Goal: Register for event/course

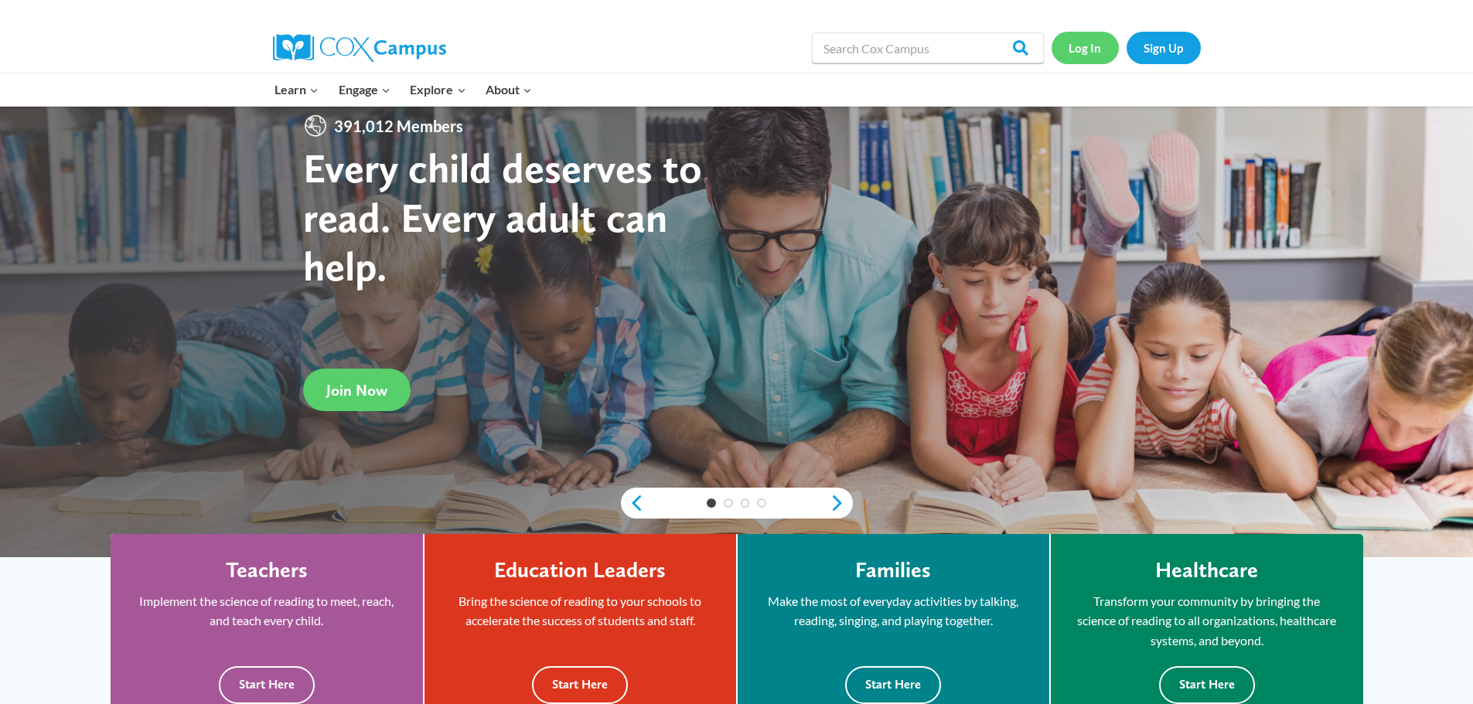
click at [1081, 47] on link "Log In" at bounding box center [1085, 48] width 67 height 32
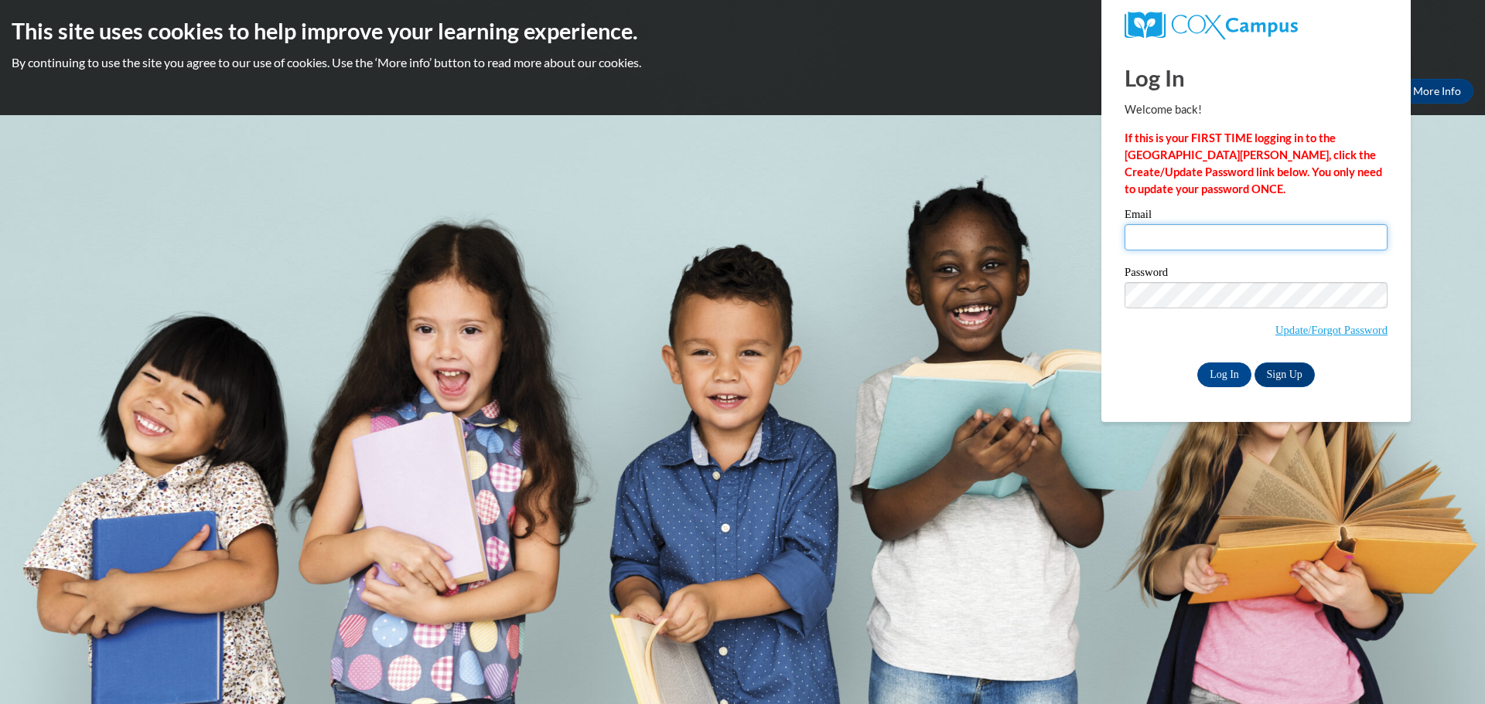
click at [1205, 229] on input "Email" at bounding box center [1255, 237] width 263 height 26
type input "kathrynmurphy@hotmail.com"
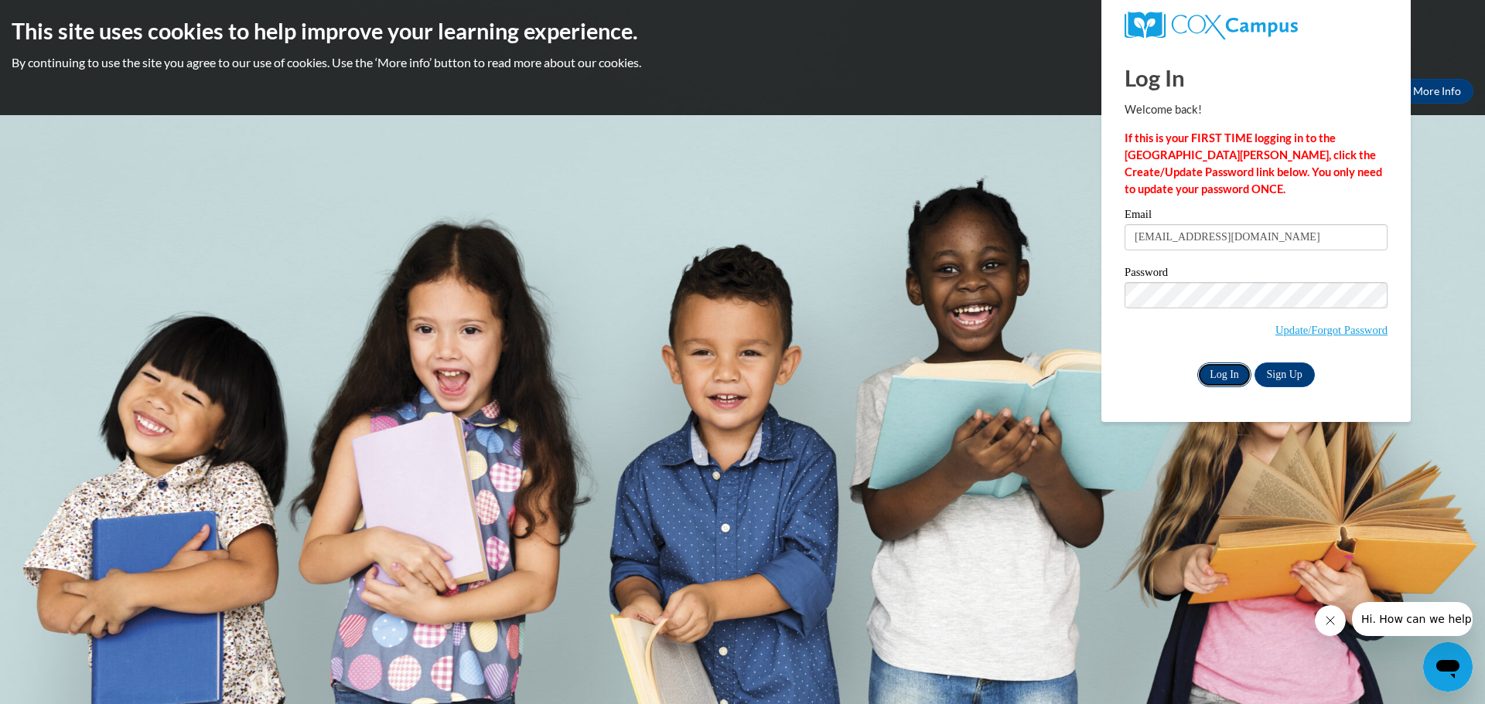
click at [1229, 376] on input "Log In" at bounding box center [1224, 375] width 54 height 25
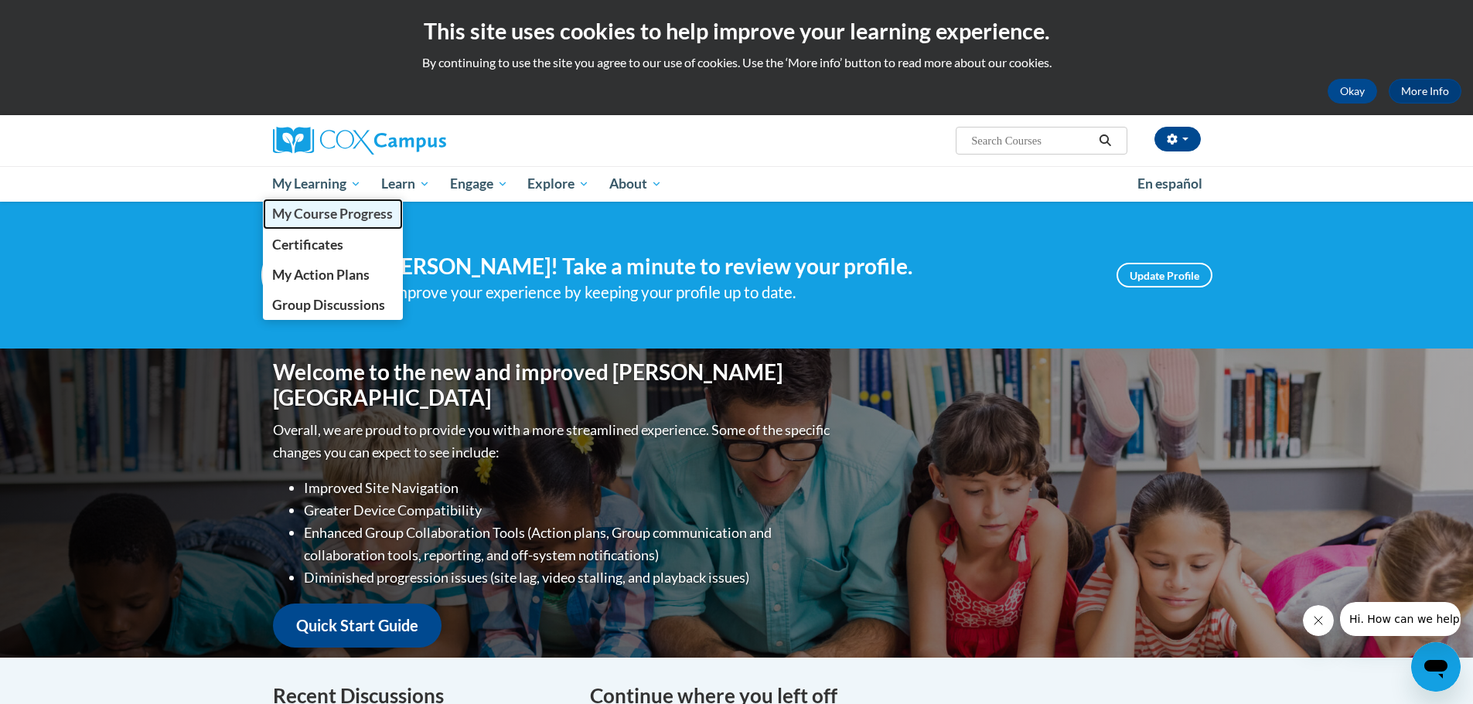
click at [331, 215] on span "My Course Progress" at bounding box center [332, 214] width 121 height 16
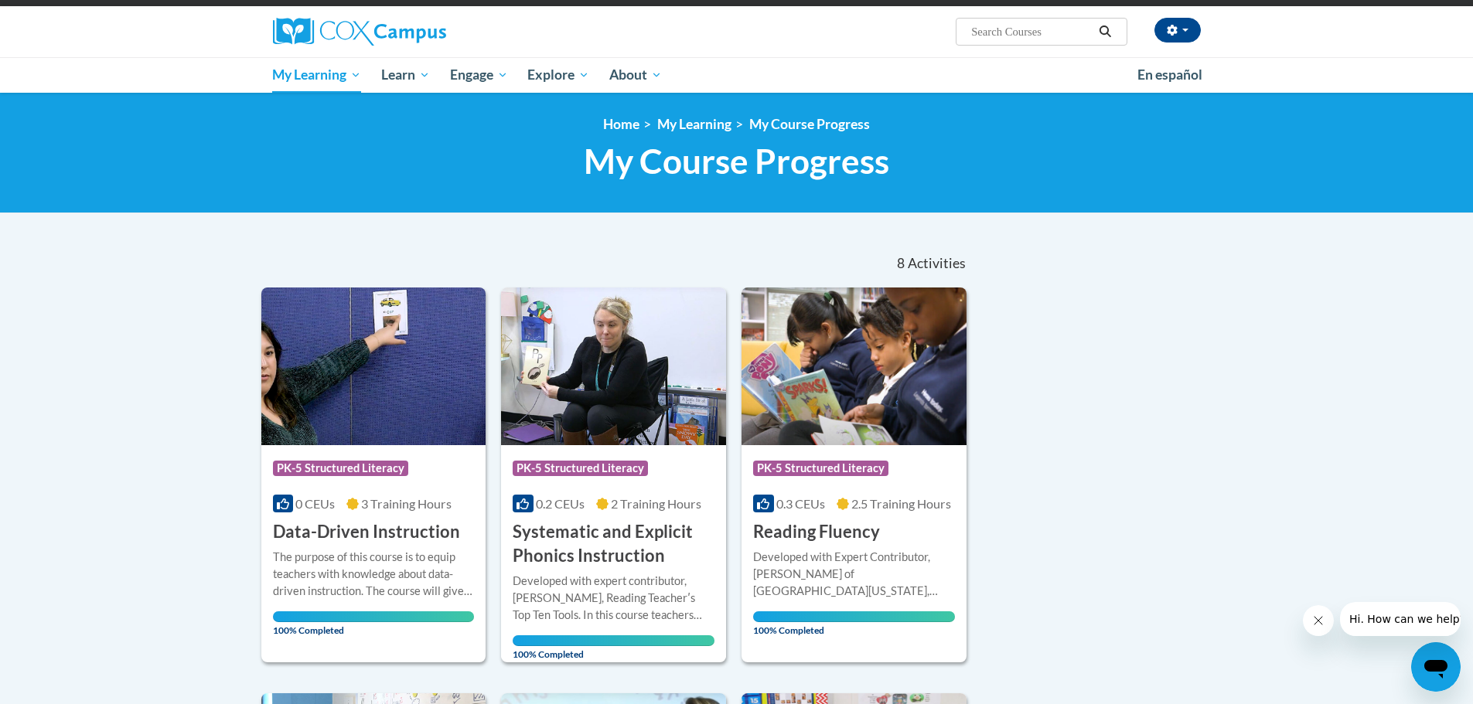
scroll to position [77, 0]
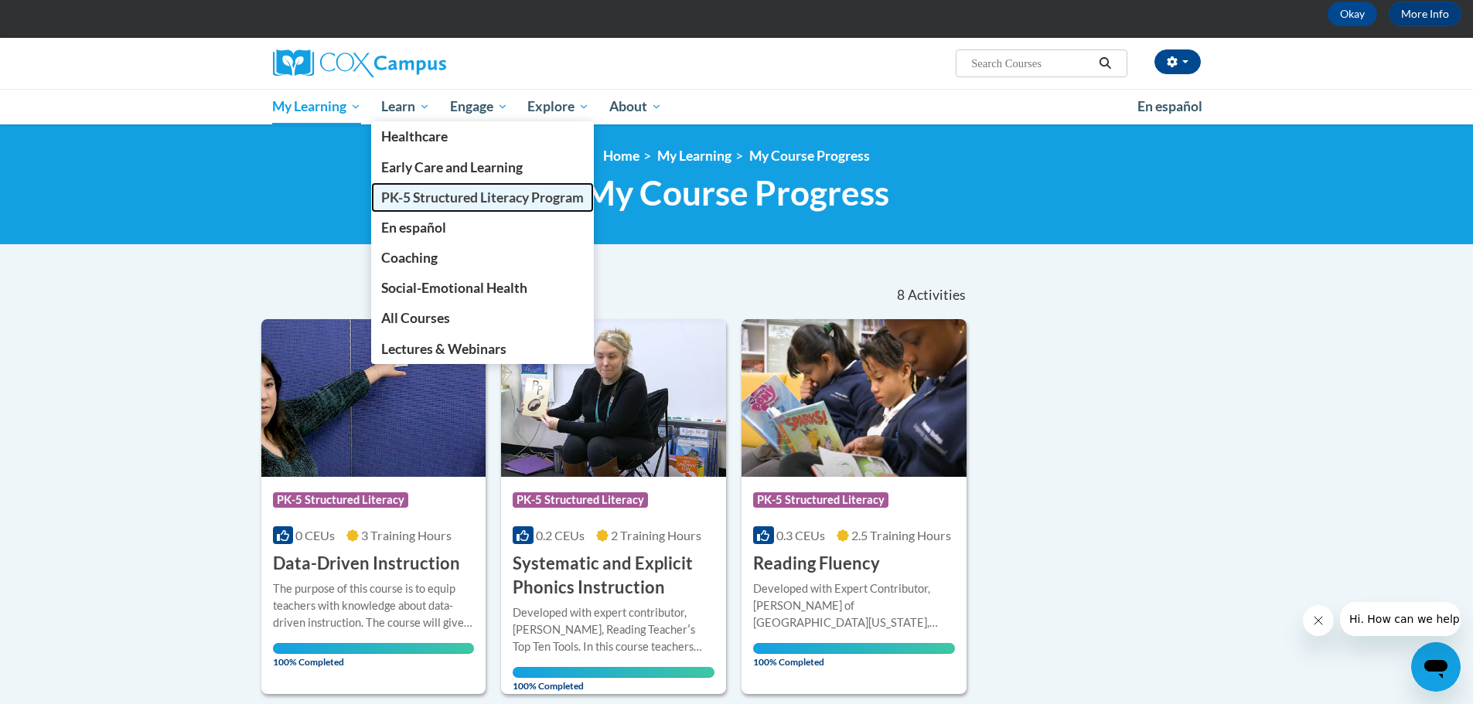
click at [463, 210] on link "PK-5 Structured Literacy Program" at bounding box center [482, 197] width 223 height 30
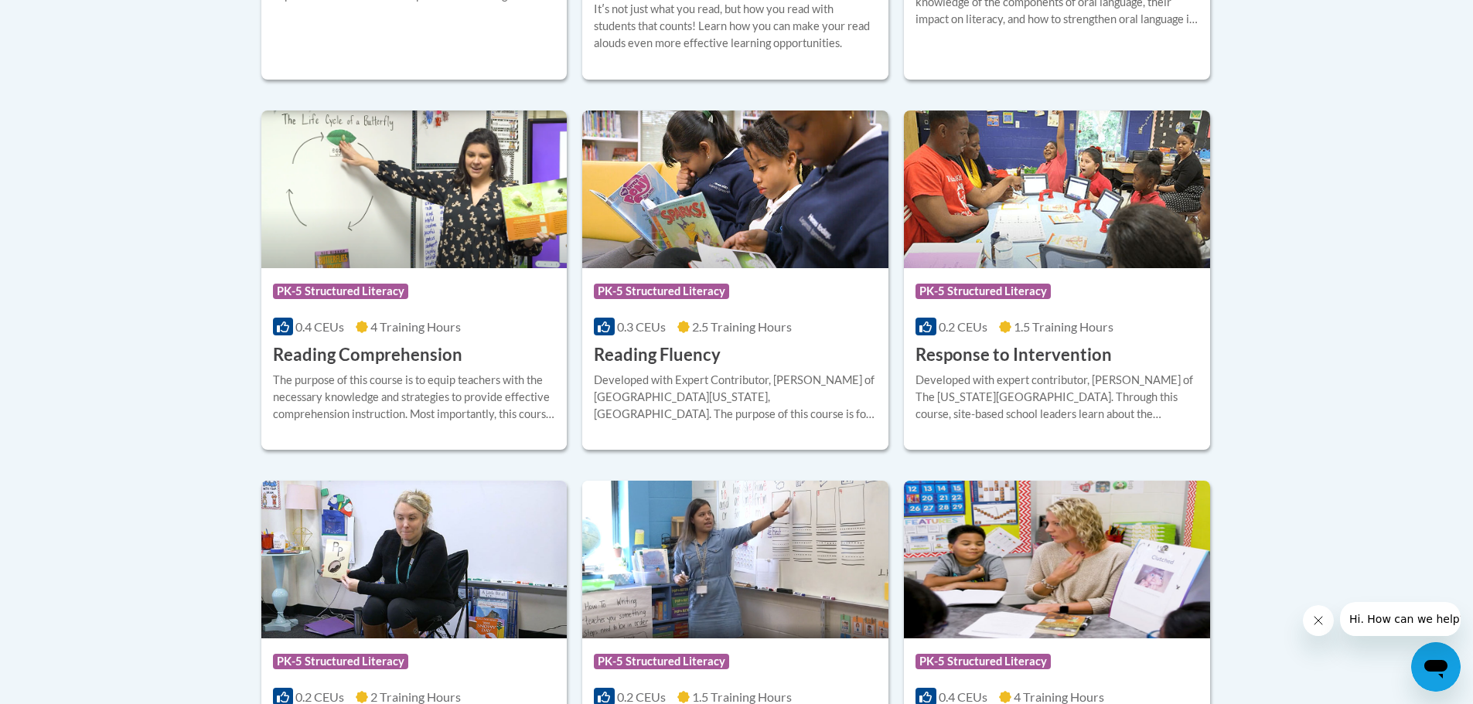
scroll to position [1392, 0]
click at [467, 405] on div "The purpose of this course is to equip teachers with the necessary knowledge an…" at bounding box center [414, 396] width 283 height 51
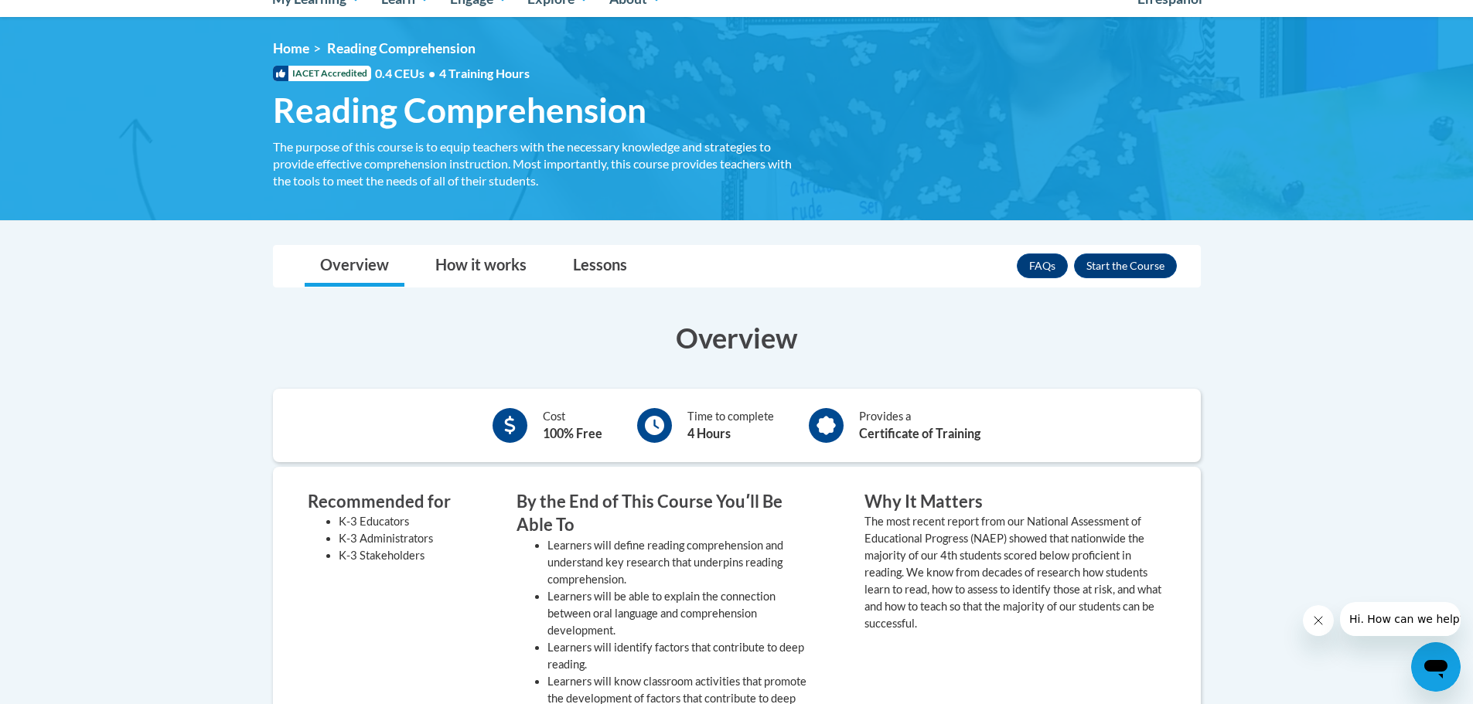
scroll to position [232, 0]
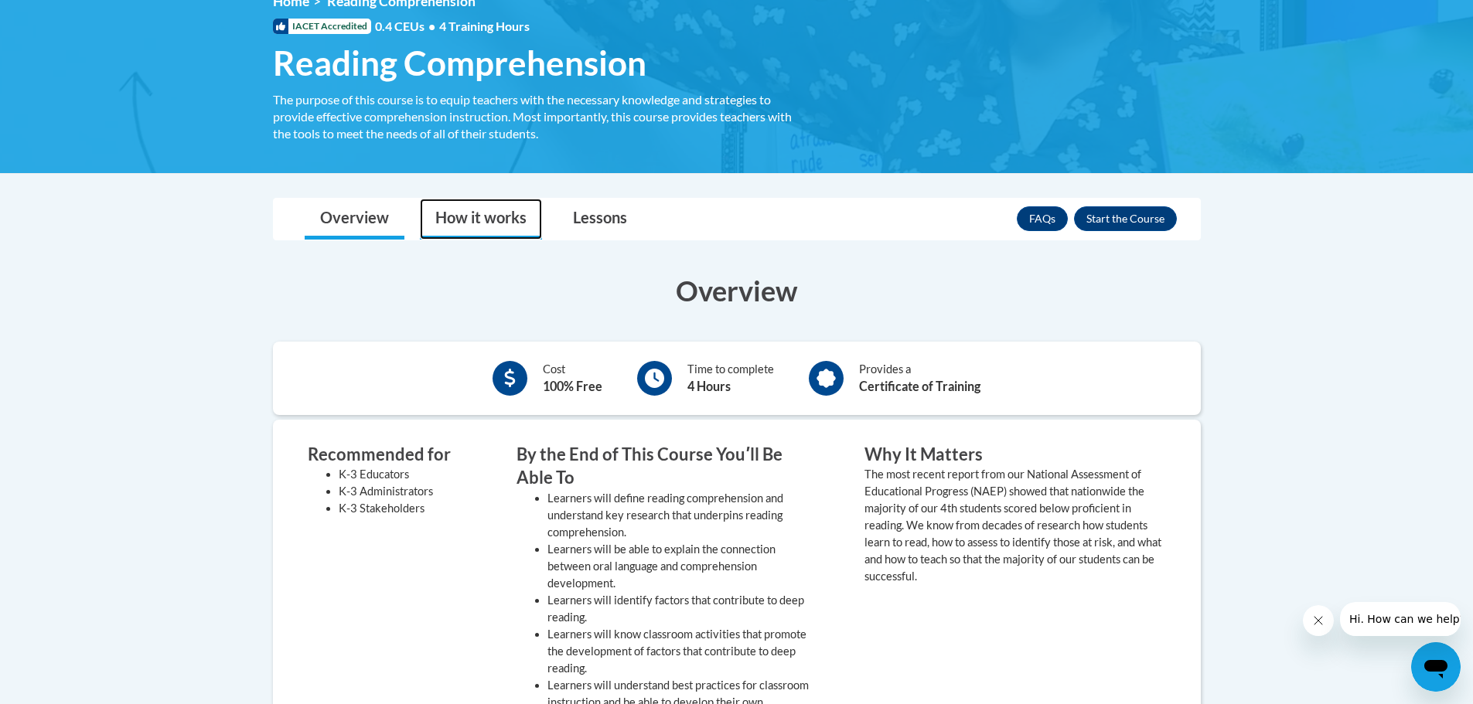
click at [463, 213] on link "How it works" at bounding box center [481, 219] width 122 height 41
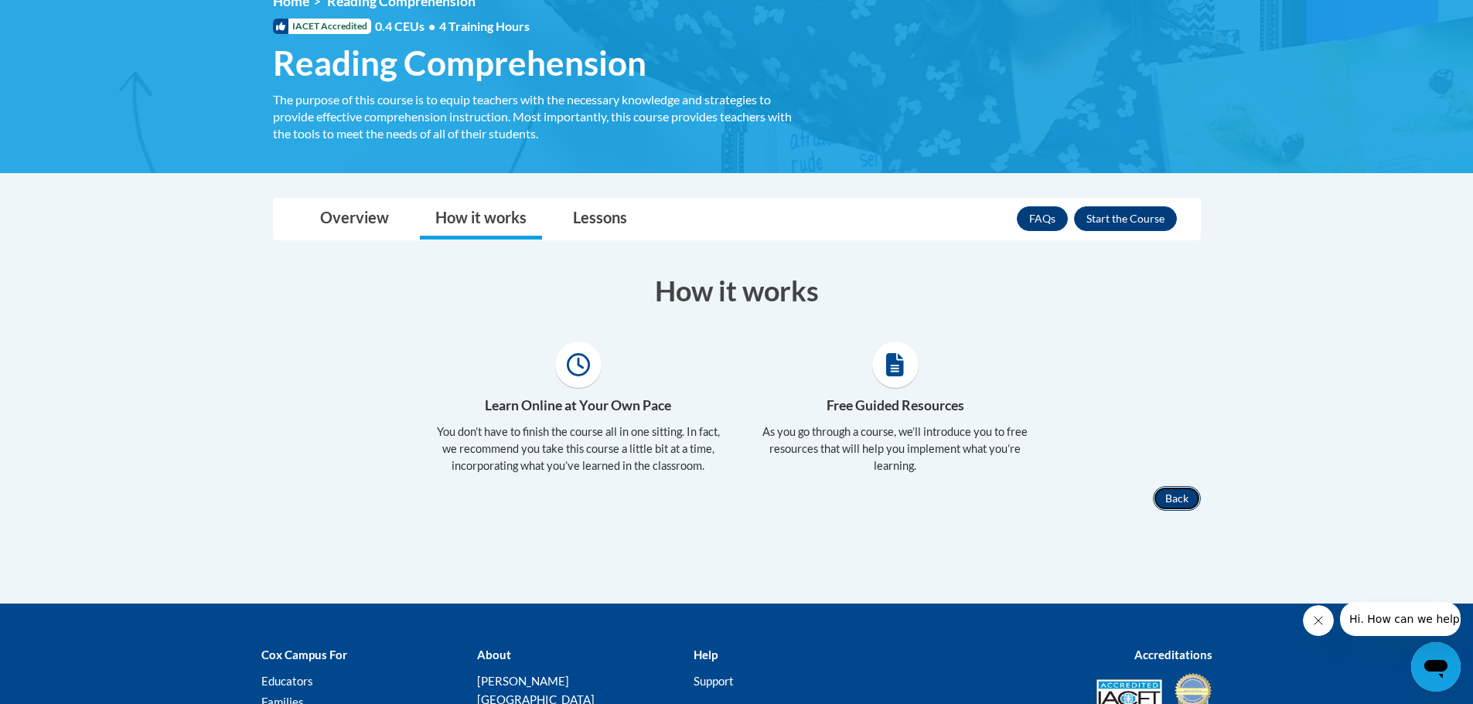
click at [1164, 506] on button "Back" at bounding box center [1177, 498] width 48 height 25
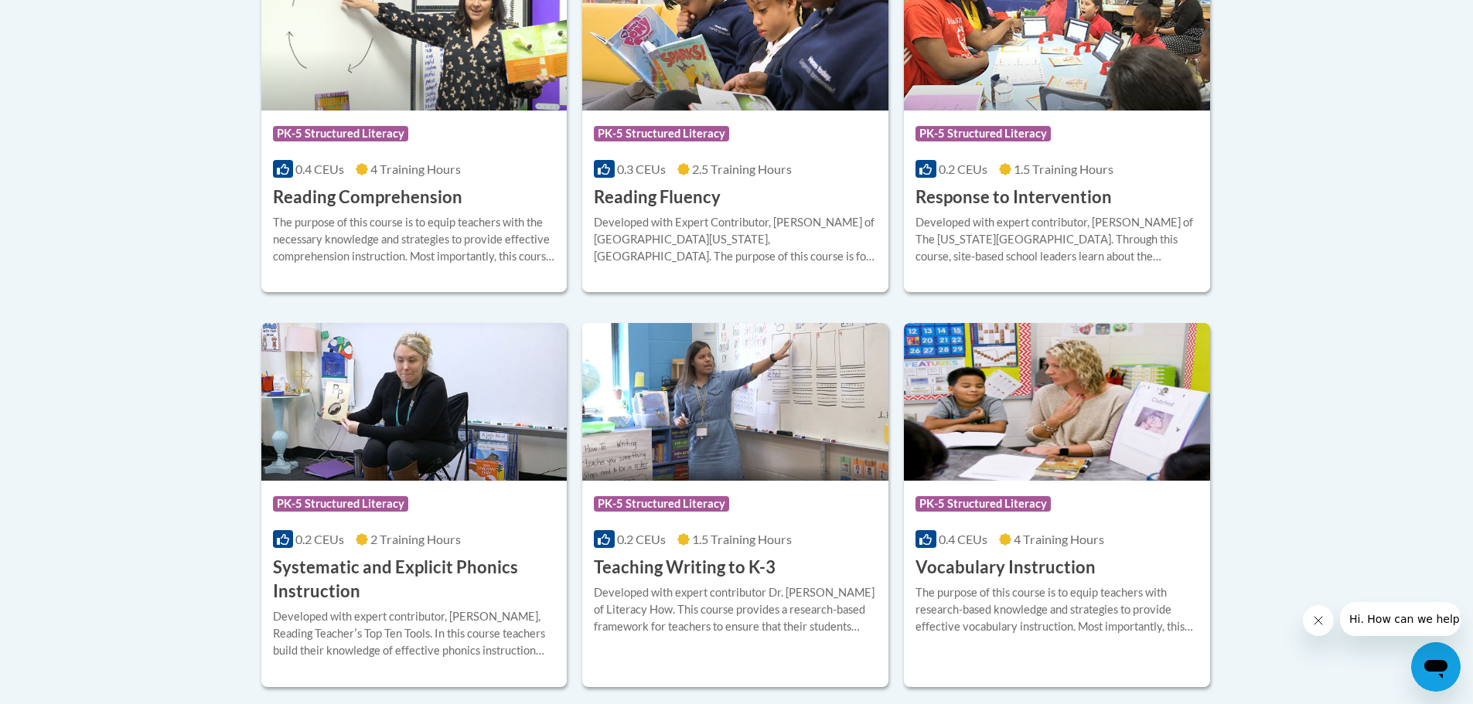
scroll to position [1546, 0]
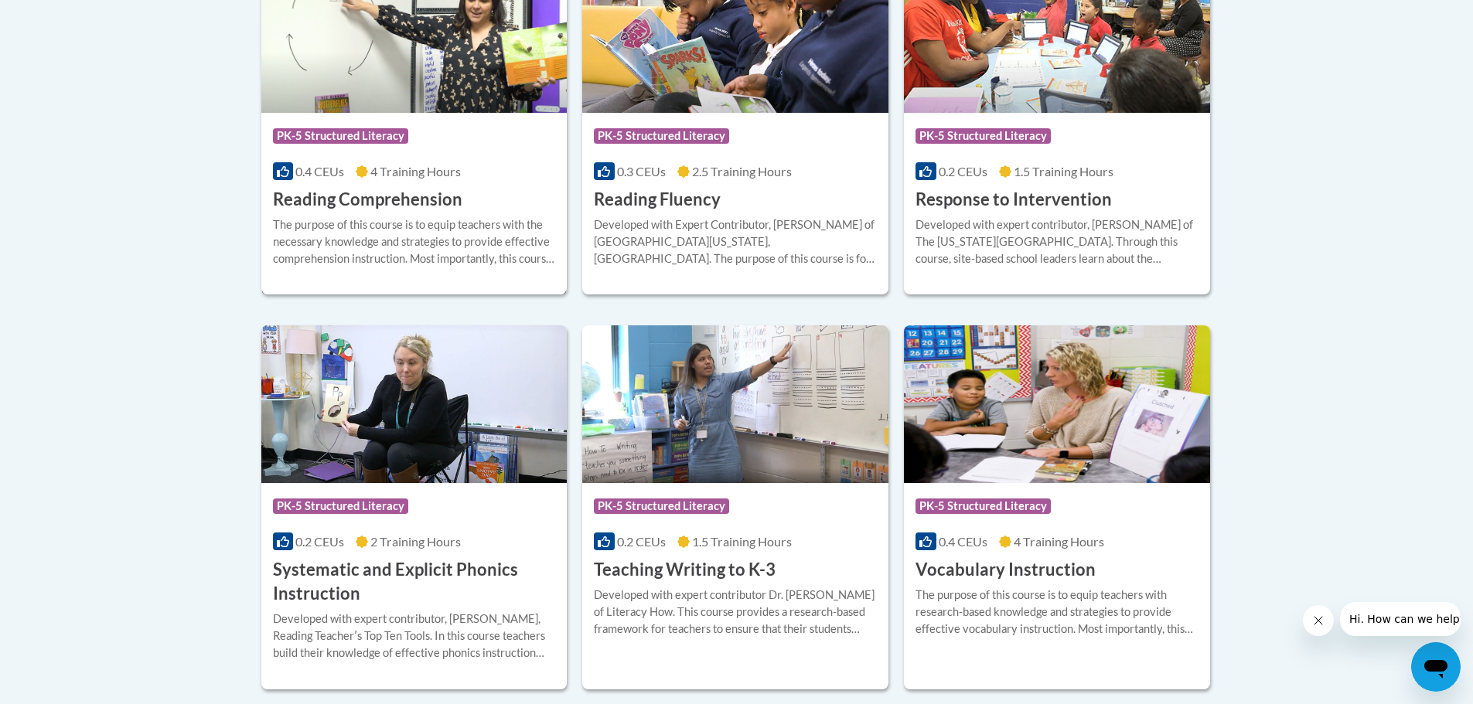
click at [456, 243] on div "The purpose of this course is to equip teachers with the necessary knowledge an…" at bounding box center [414, 241] width 283 height 51
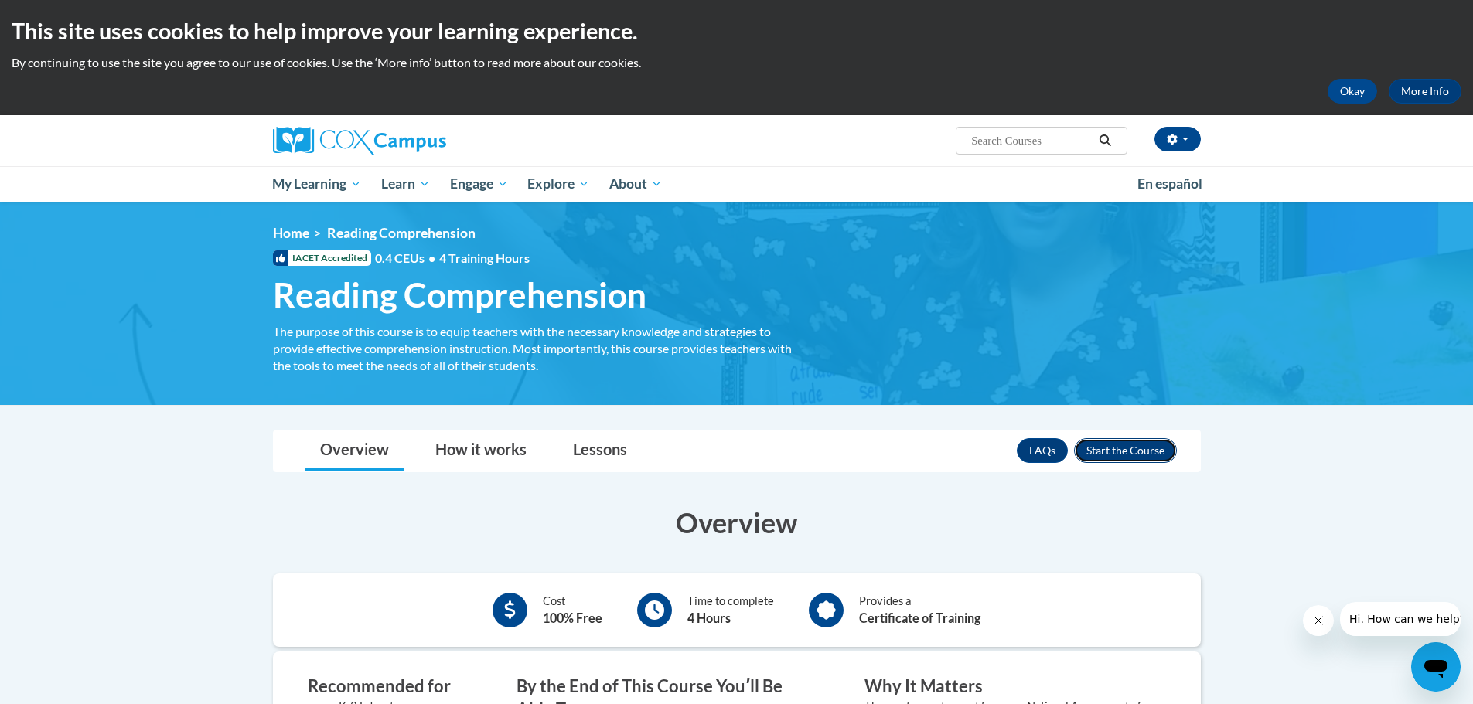
click at [1137, 445] on button "Enroll" at bounding box center [1125, 450] width 103 height 25
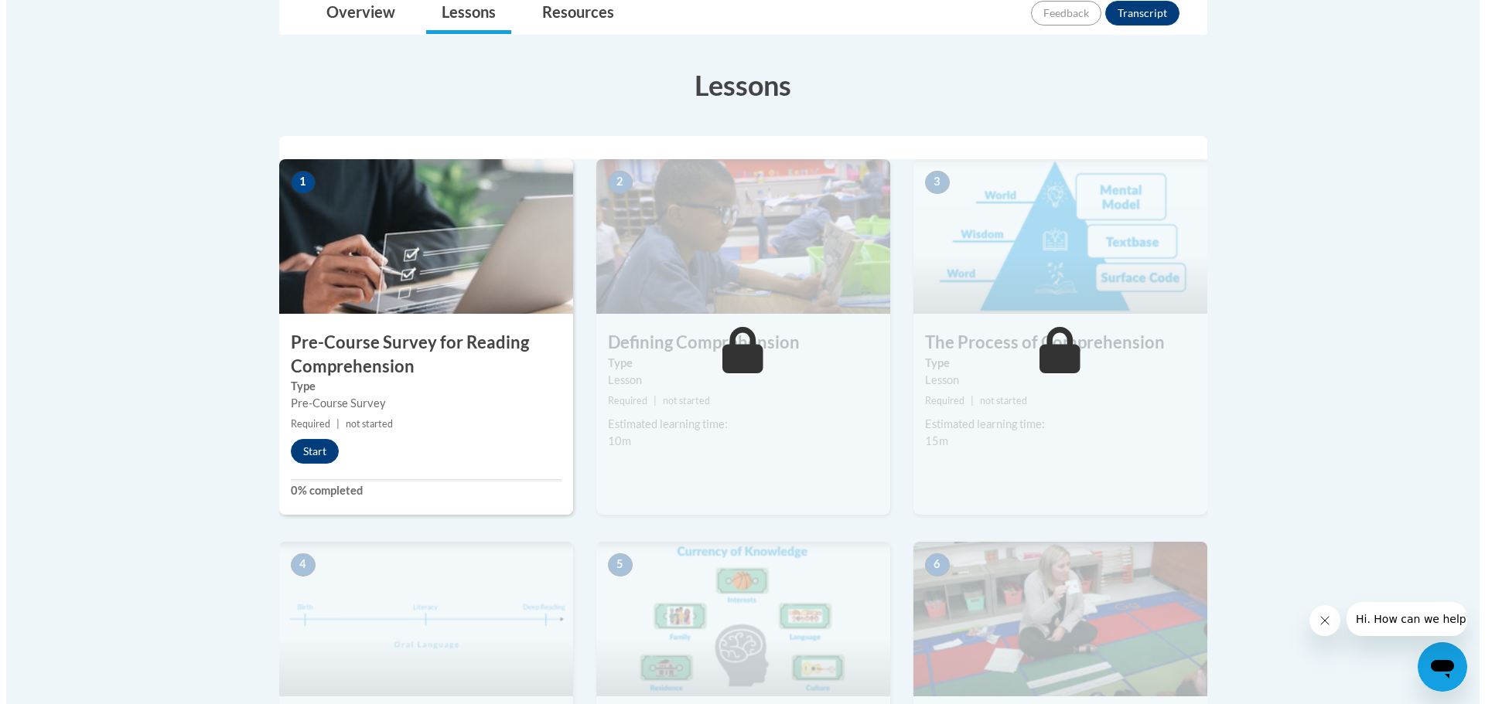
scroll to position [387, 0]
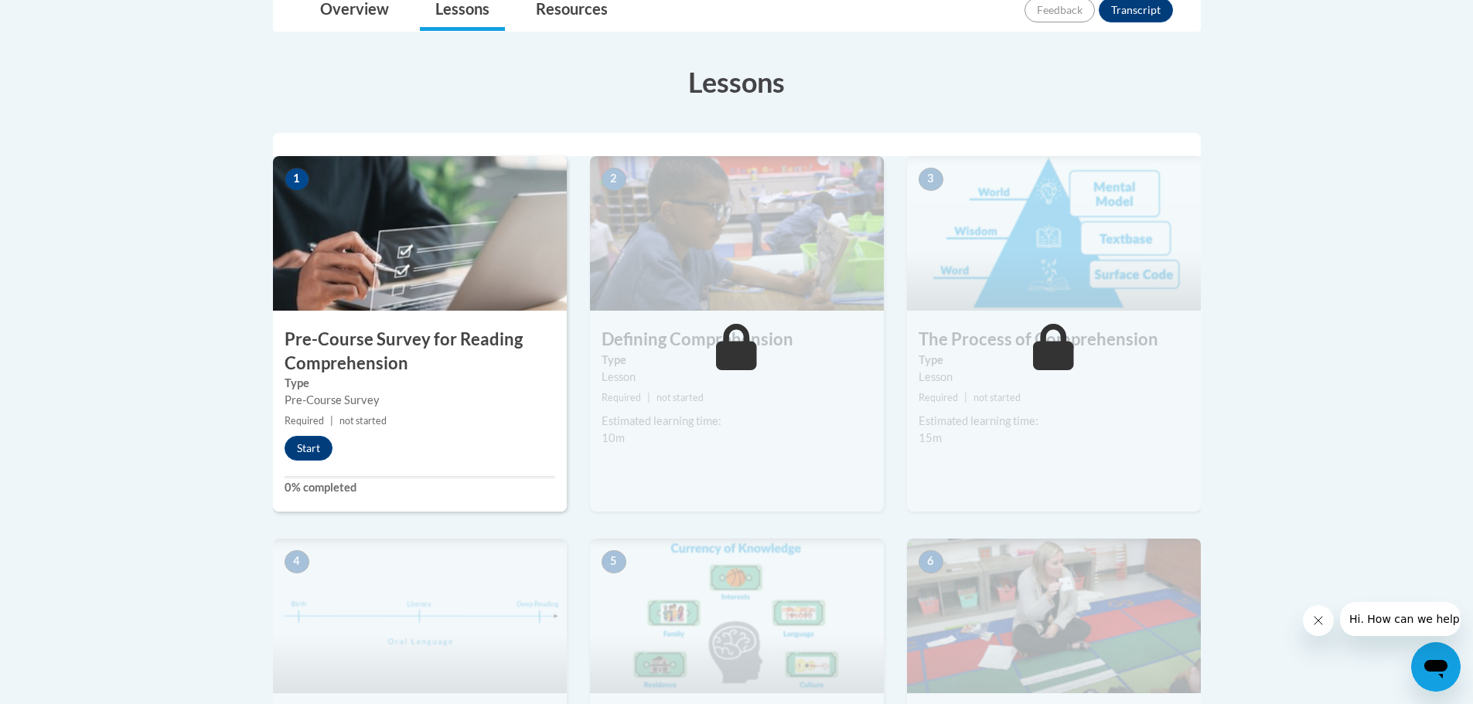
click at [387, 295] on img at bounding box center [420, 233] width 294 height 155
click at [307, 446] on button "Start" at bounding box center [309, 448] width 48 height 25
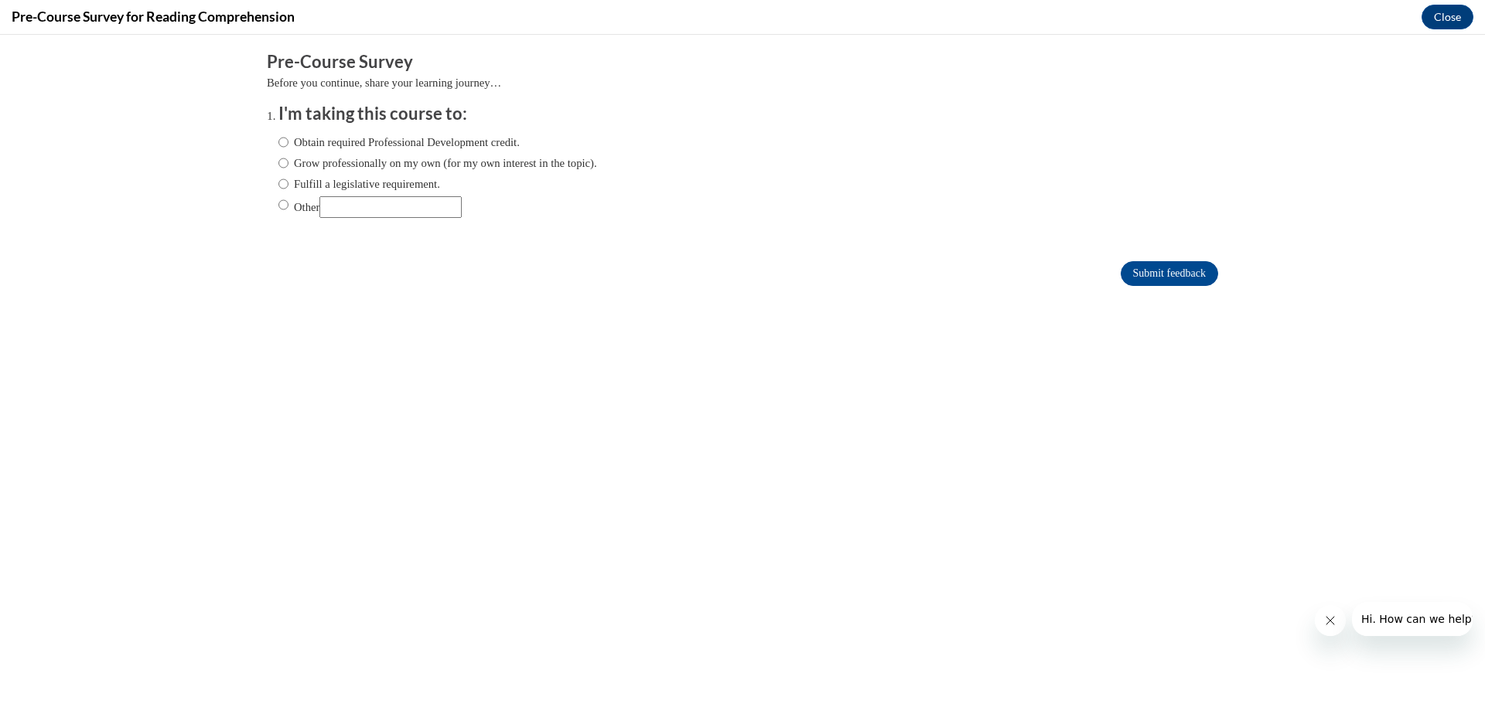
scroll to position [0, 0]
click at [278, 145] on input "Obtain required Professional Development credit." at bounding box center [283, 142] width 10 height 17
radio input "true"
click at [1191, 271] on input "Submit feedback" at bounding box center [1168, 273] width 97 height 25
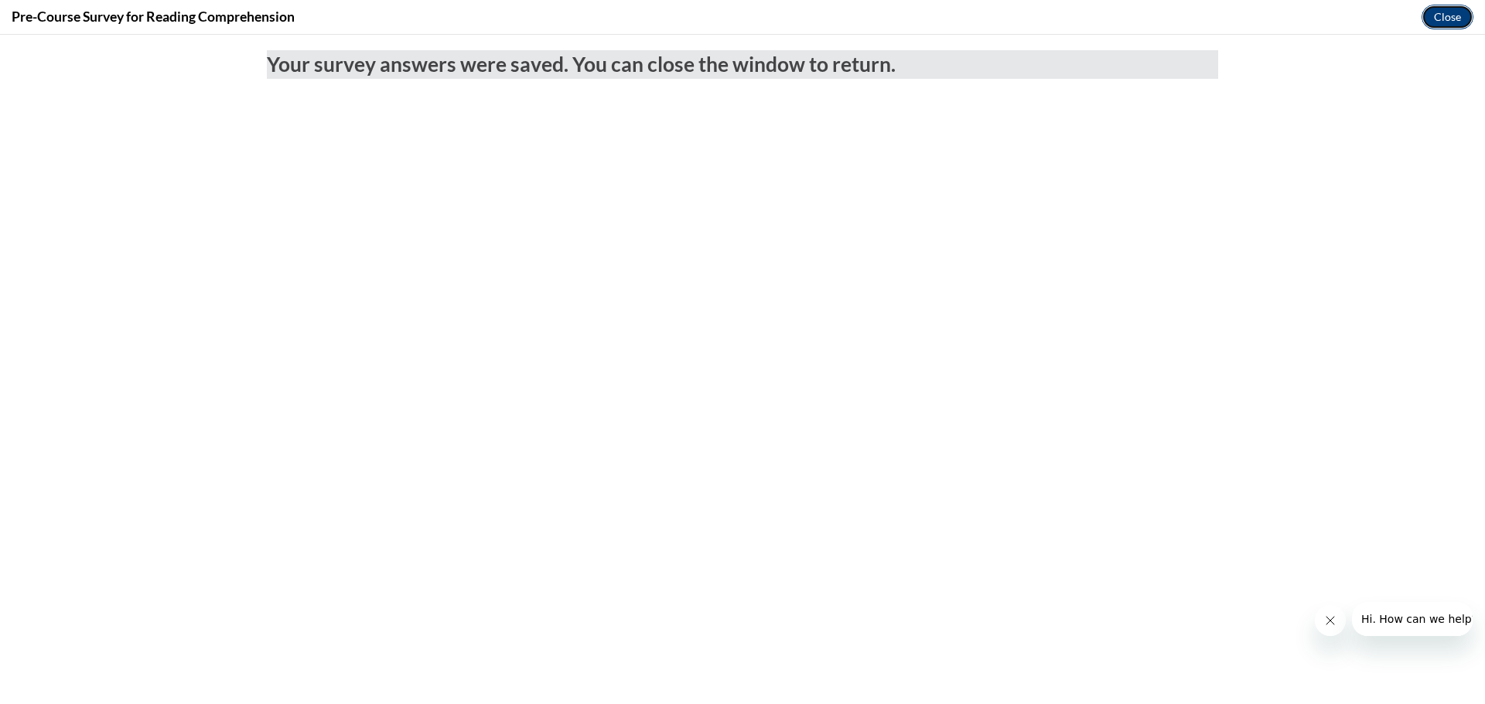
click at [1444, 15] on button "Close" at bounding box center [1447, 17] width 52 height 25
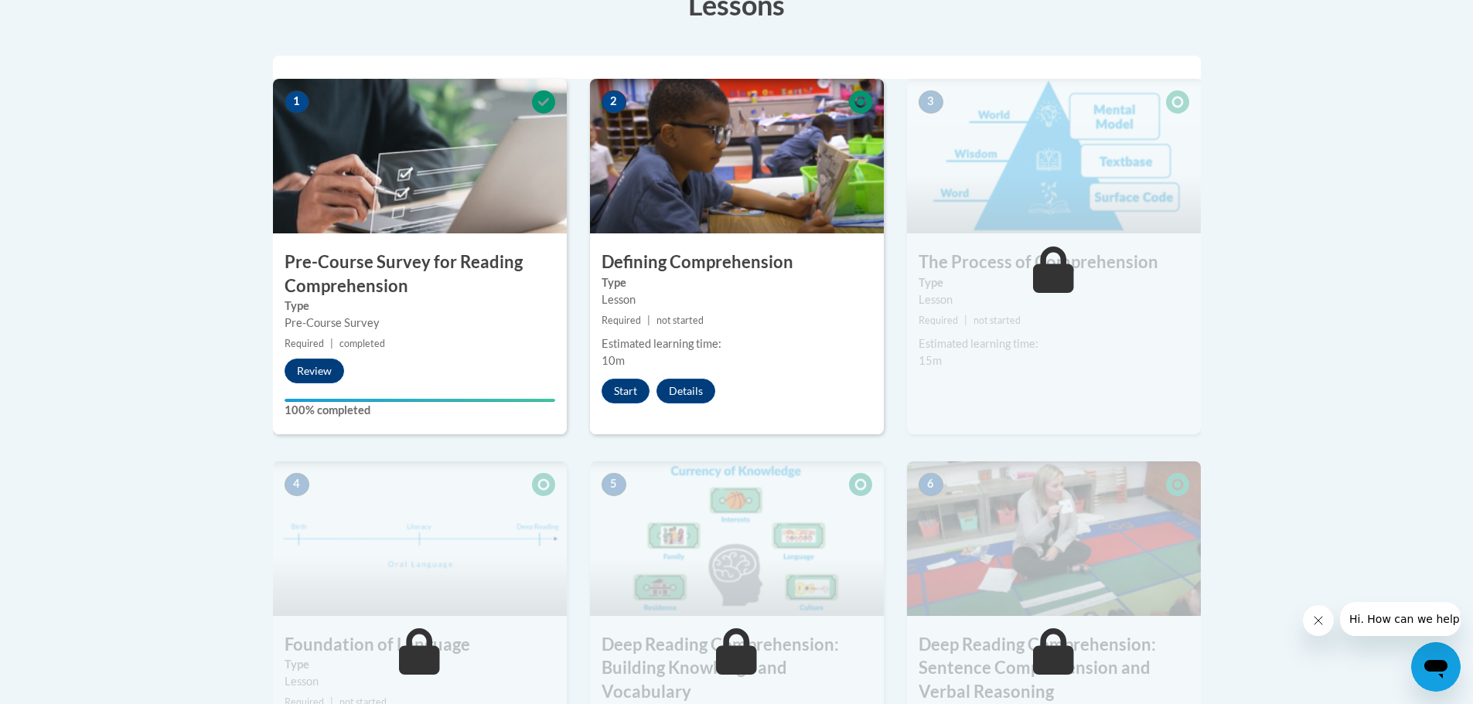
scroll to position [387, 0]
